Goal: Task Accomplishment & Management: Manage account settings

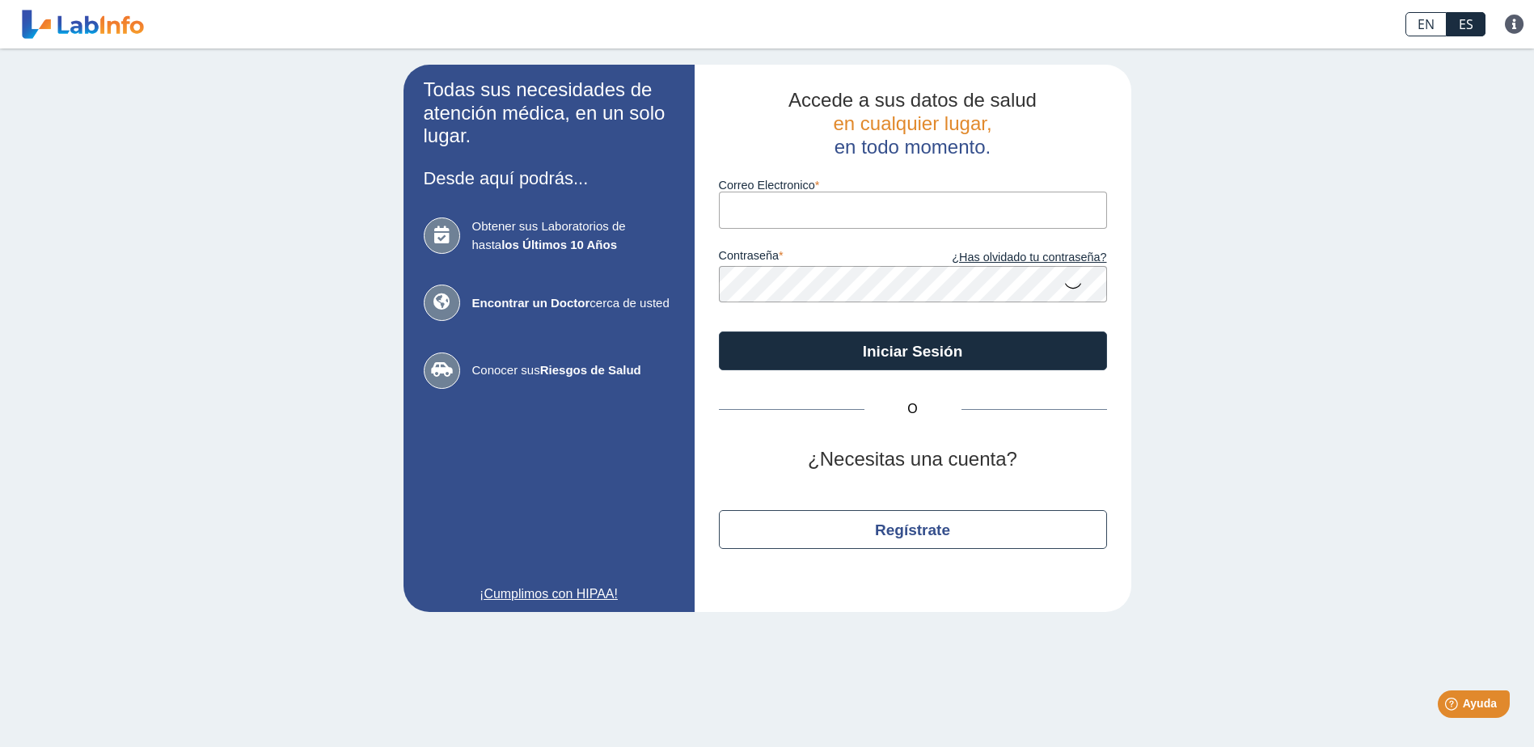
click at [881, 218] on input "Correo Electronico" at bounding box center [913, 210] width 388 height 36
click at [719, 332] on button "Iniciar Sesión" at bounding box center [913, 351] width 388 height 39
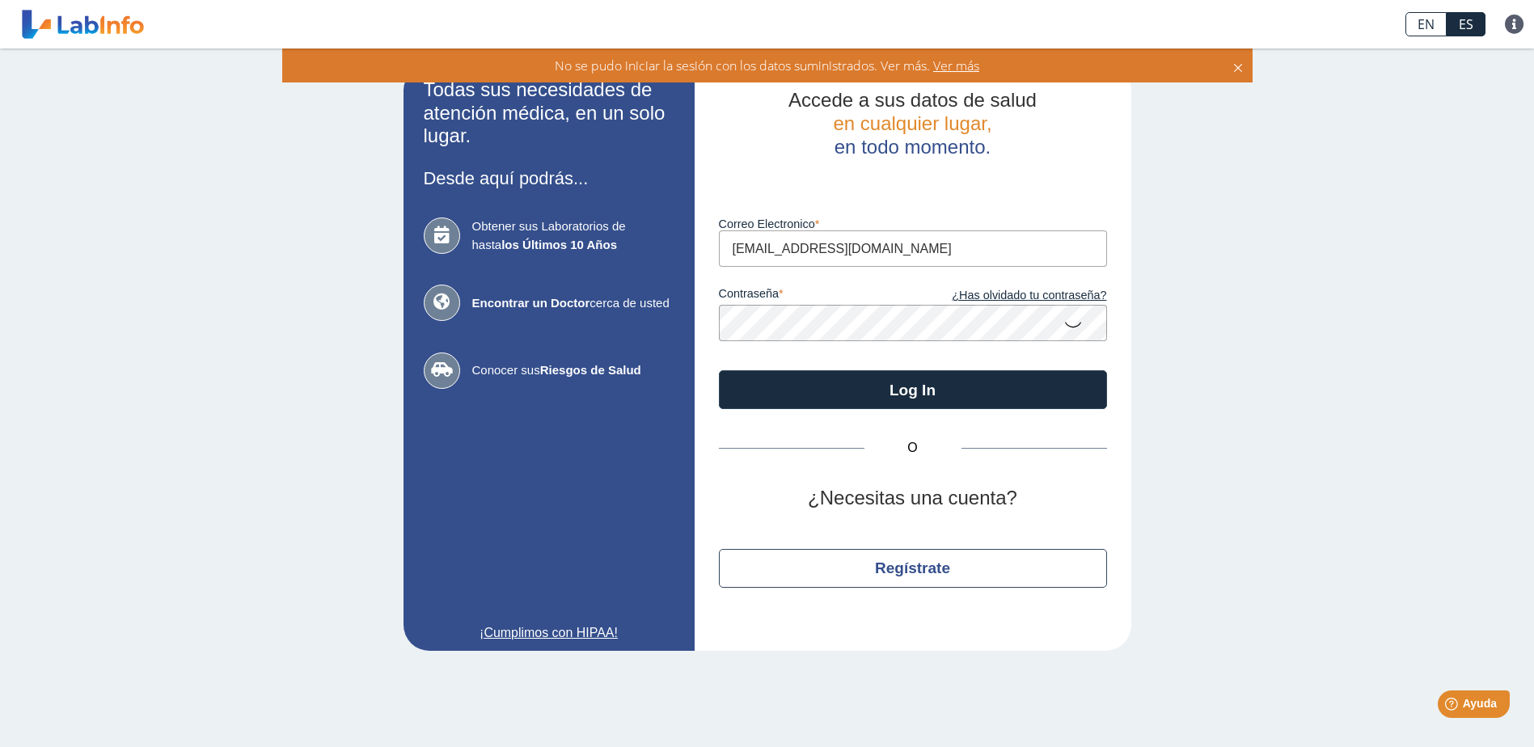
drag, startPoint x: 547, startPoint y: 229, endPoint x: 317, endPoint y: 205, distance: 231.0
click at [317, 205] on div "Todas sus necesidades de atención médica, en un solo lugar. Desde aquí podrás..…" at bounding box center [767, 358] width 1534 height 619
type input "[EMAIL_ADDRESS][DOMAIN_NAME]"
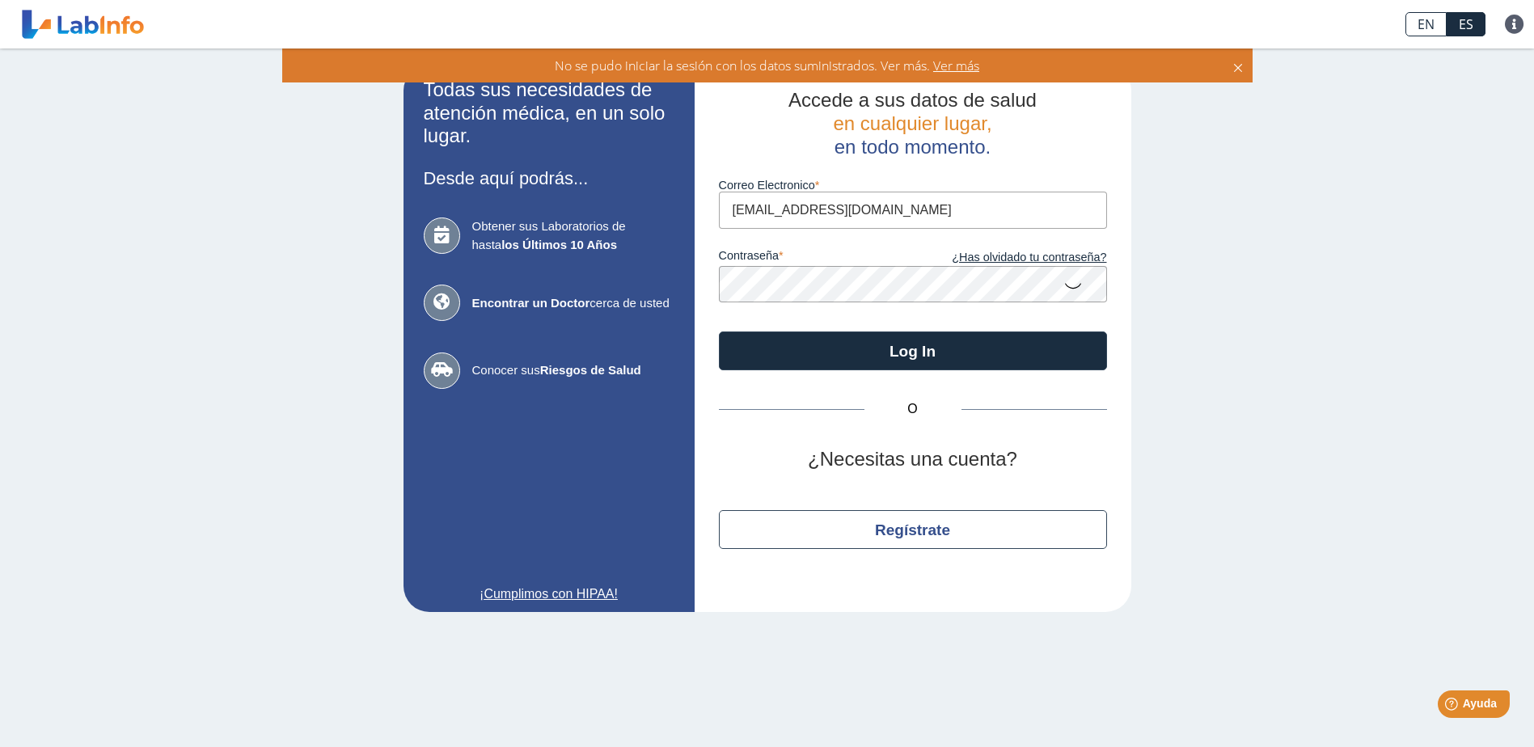
drag, startPoint x: 878, startPoint y: 207, endPoint x: 263, endPoint y: 163, distance: 616.2
click at [263, 163] on div "Todas sus necesidades de atención médica, en un solo lugar. Desde aquí podrás..…" at bounding box center [767, 339] width 1534 height 580
drag, startPoint x: 1270, startPoint y: 361, endPoint x: 1034, endPoint y: 318, distance: 239.2
click at [1270, 361] on div "Todas sus necesidades de atención médica, en un solo lugar. Desde aquí podrás..…" at bounding box center [767, 339] width 1534 height 580
click at [128, 208] on div "Todas sus necesidades de atención médica, en un solo lugar. Desde aquí podrás..…" at bounding box center [767, 339] width 1534 height 580
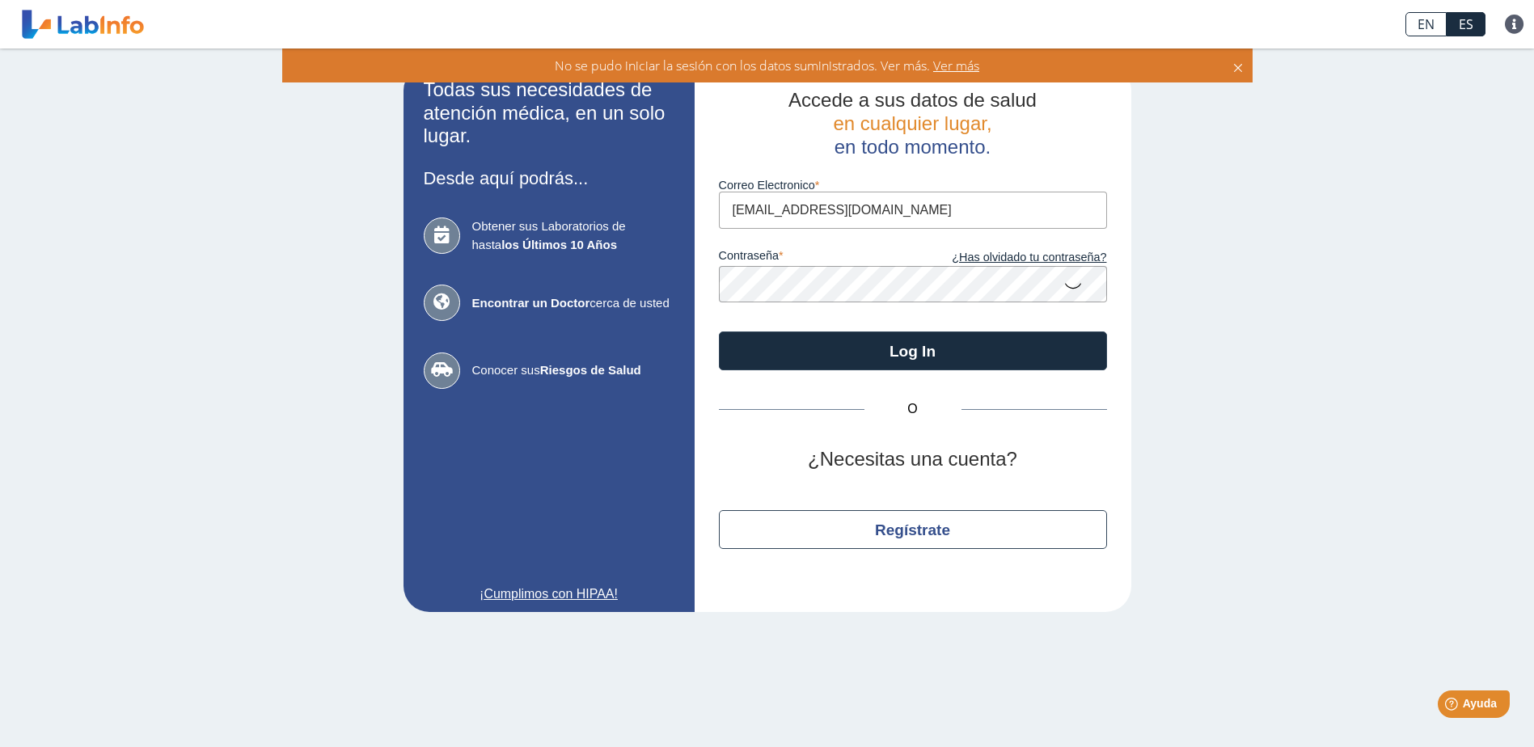
click at [719, 332] on button "Log In" at bounding box center [913, 351] width 388 height 39
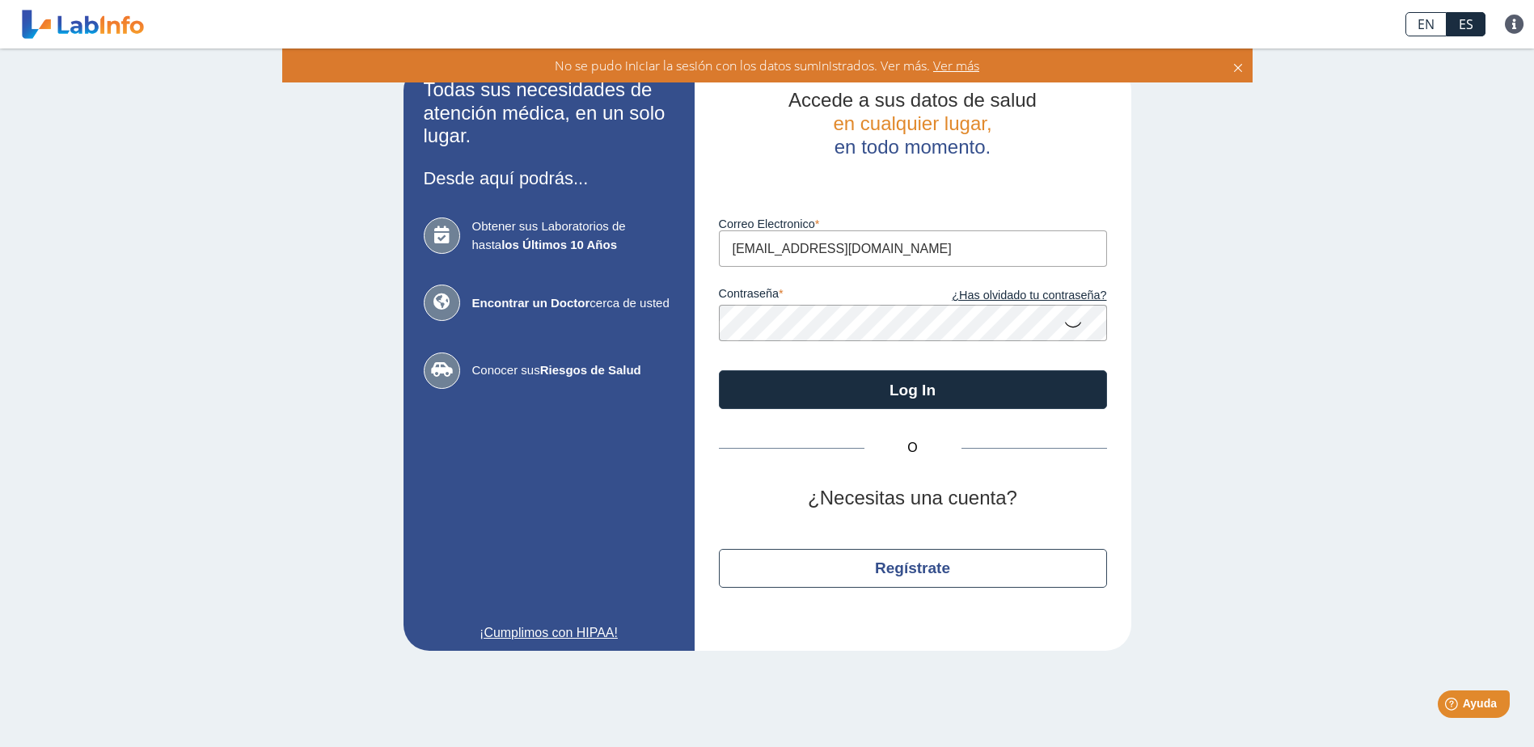
click at [719, 370] on button "Log In" at bounding box center [913, 389] width 388 height 39
